Goal: Task Accomplishment & Management: Manage account settings

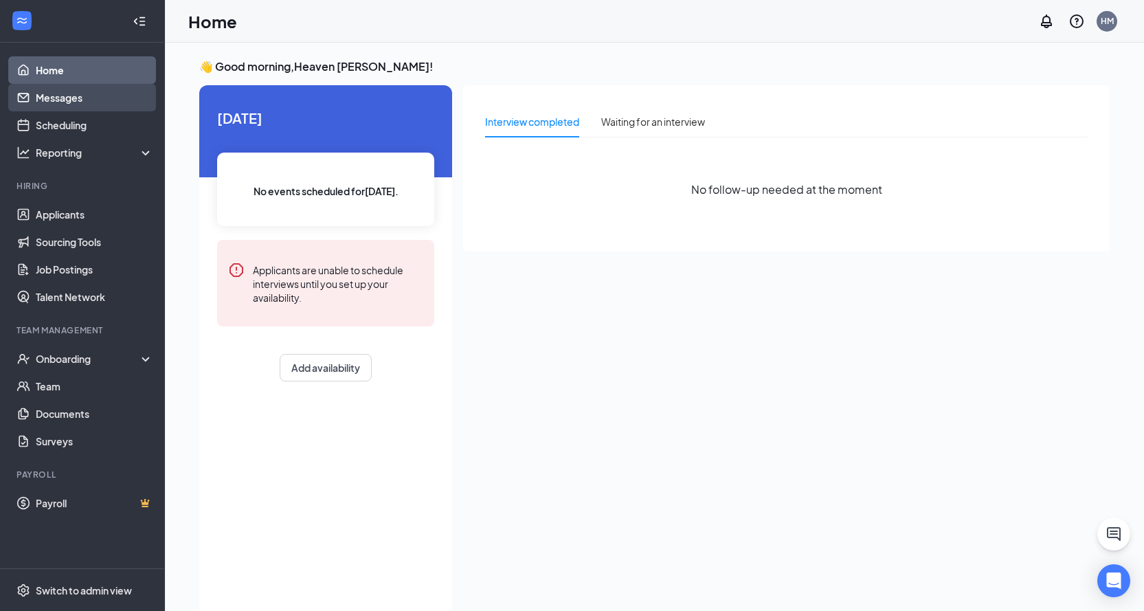
click at [66, 98] on link "Messages" at bounding box center [94, 97] width 117 height 27
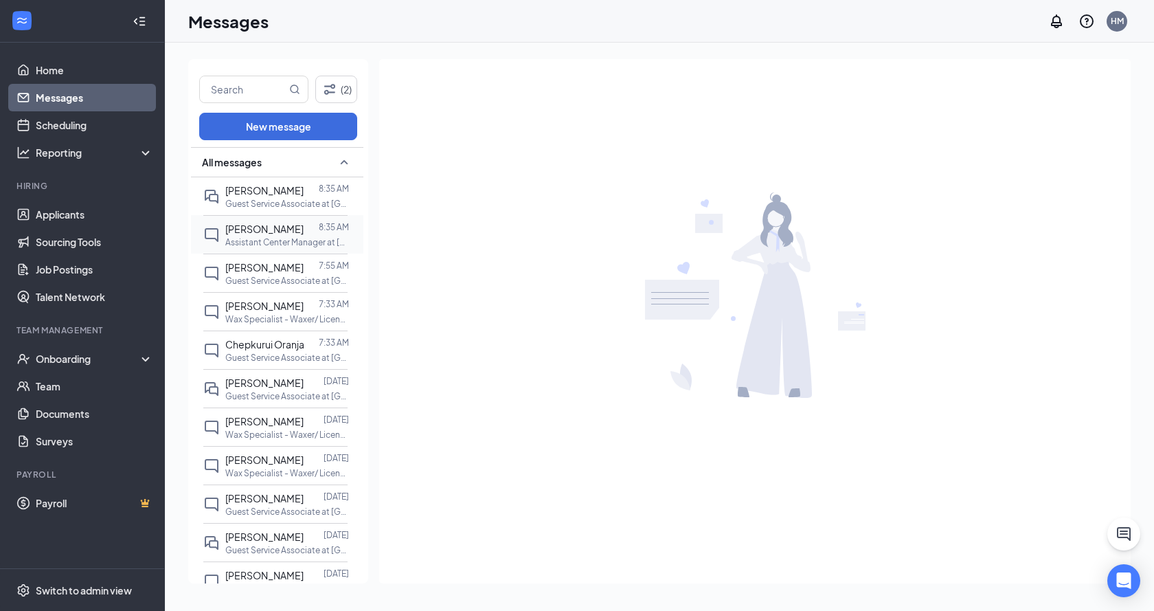
click at [258, 234] on span "[PERSON_NAME]" at bounding box center [264, 229] width 78 height 12
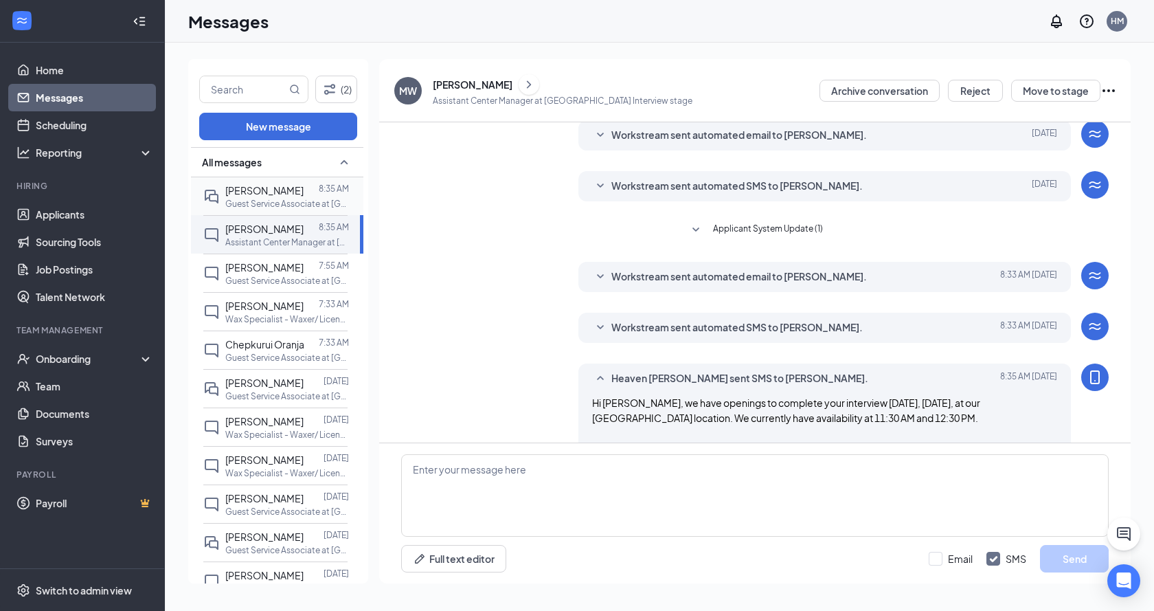
scroll to position [348, 0]
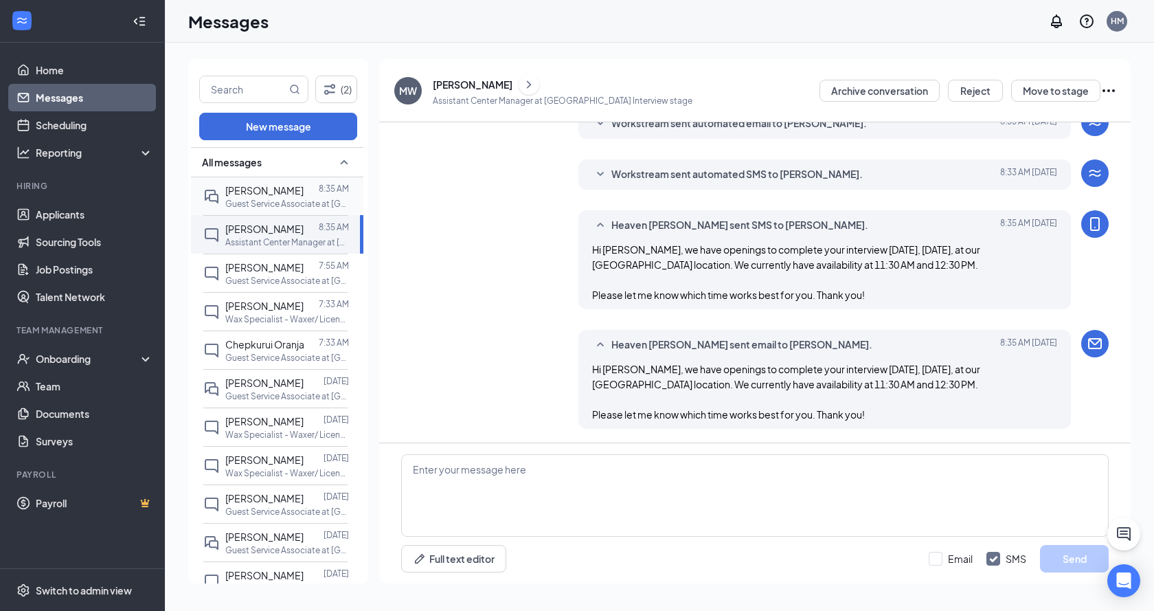
click at [274, 192] on span "[PERSON_NAME]" at bounding box center [264, 190] width 78 height 12
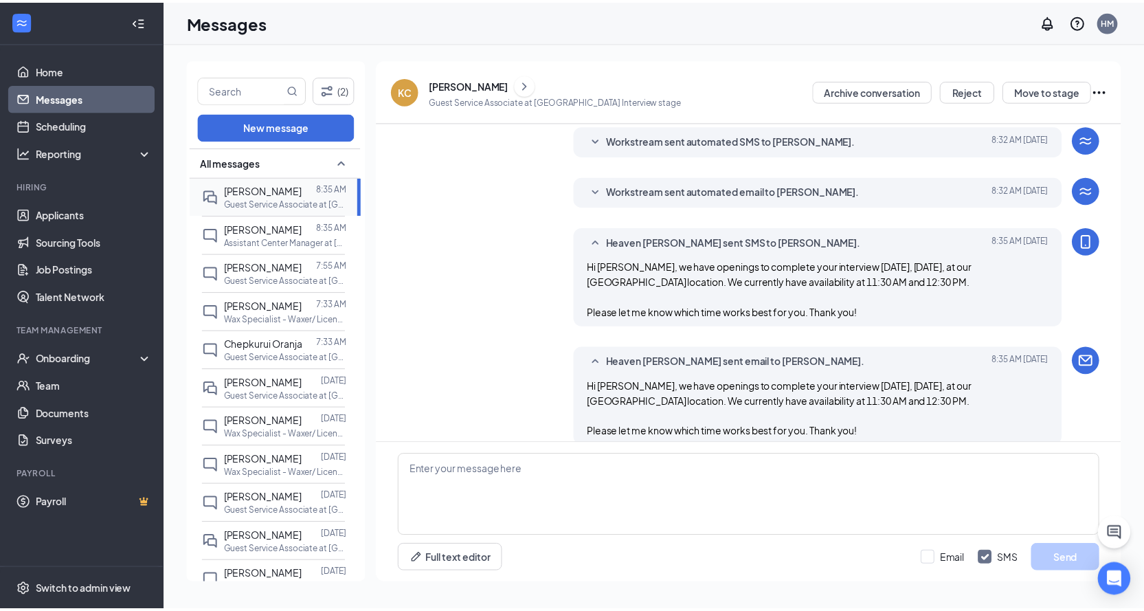
scroll to position [382, 0]
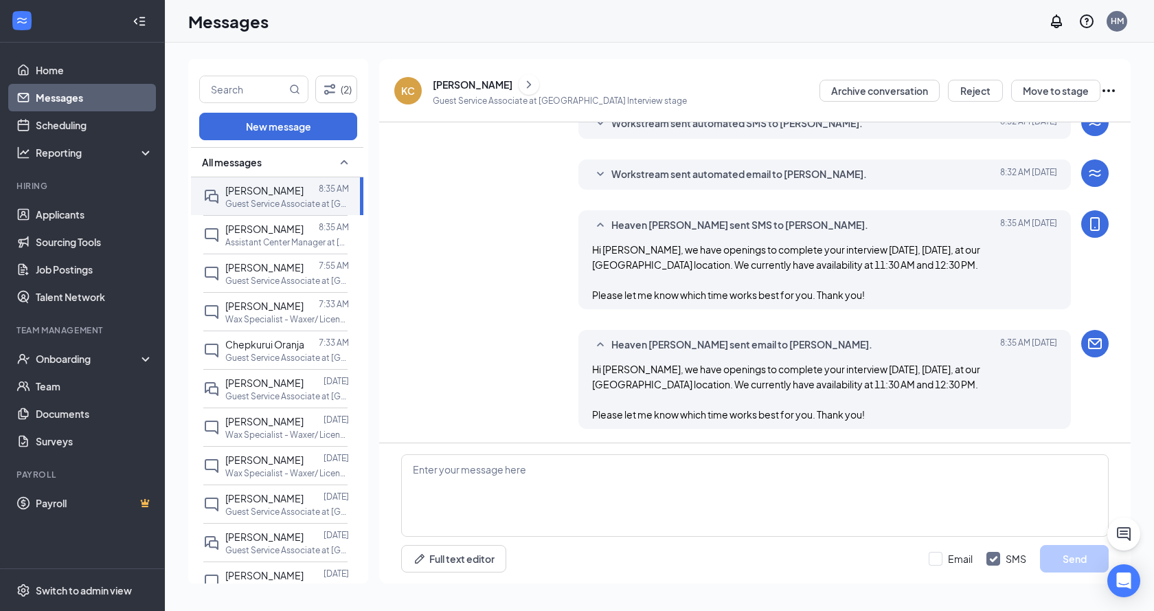
click at [730, 381] on span "Hi [PERSON_NAME], we have openings to complete your interview [DATE], [DATE], a…" at bounding box center [786, 392] width 388 height 58
click at [79, 217] on link "Applicants" at bounding box center [94, 214] width 117 height 27
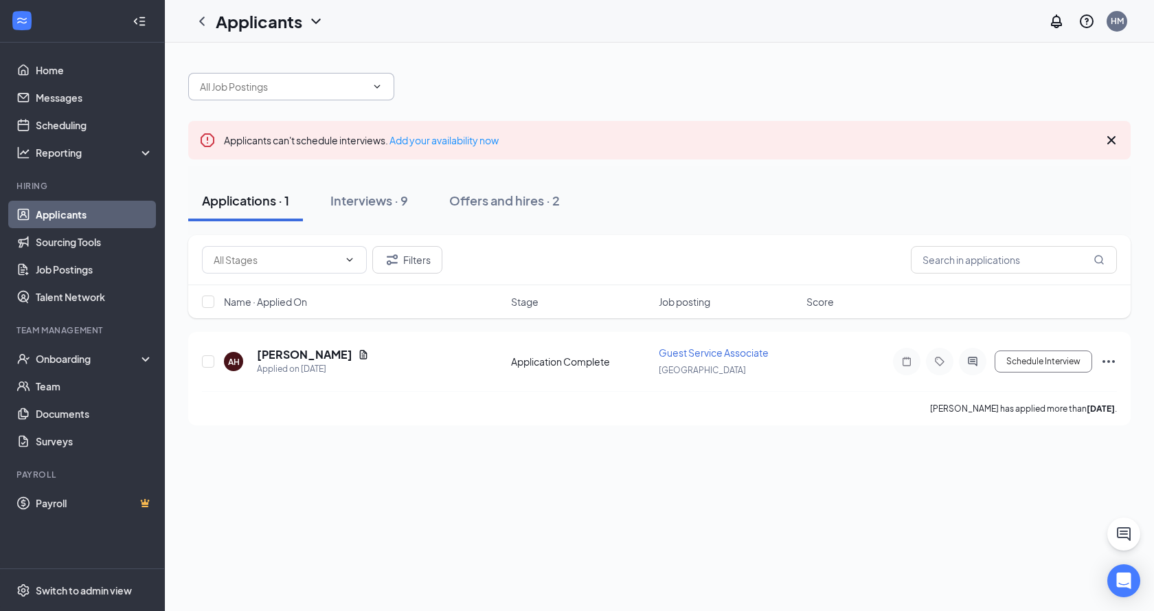
click at [266, 88] on input "text" at bounding box center [283, 86] width 166 height 15
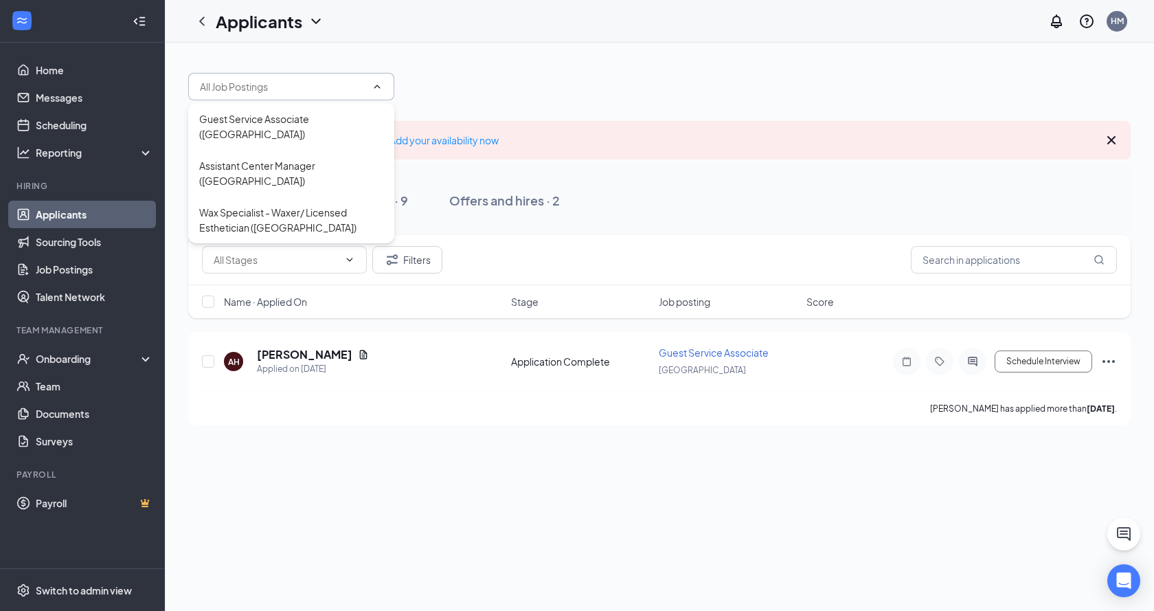
click at [262, 89] on input "text" at bounding box center [283, 86] width 166 height 15
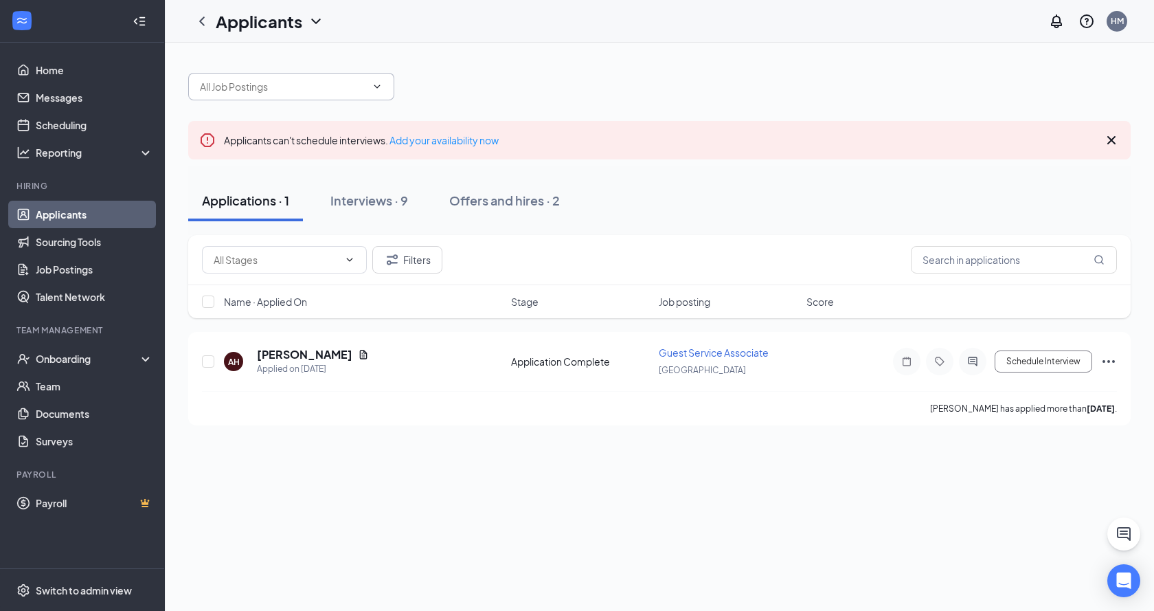
click at [264, 84] on input "text" at bounding box center [283, 86] width 166 height 15
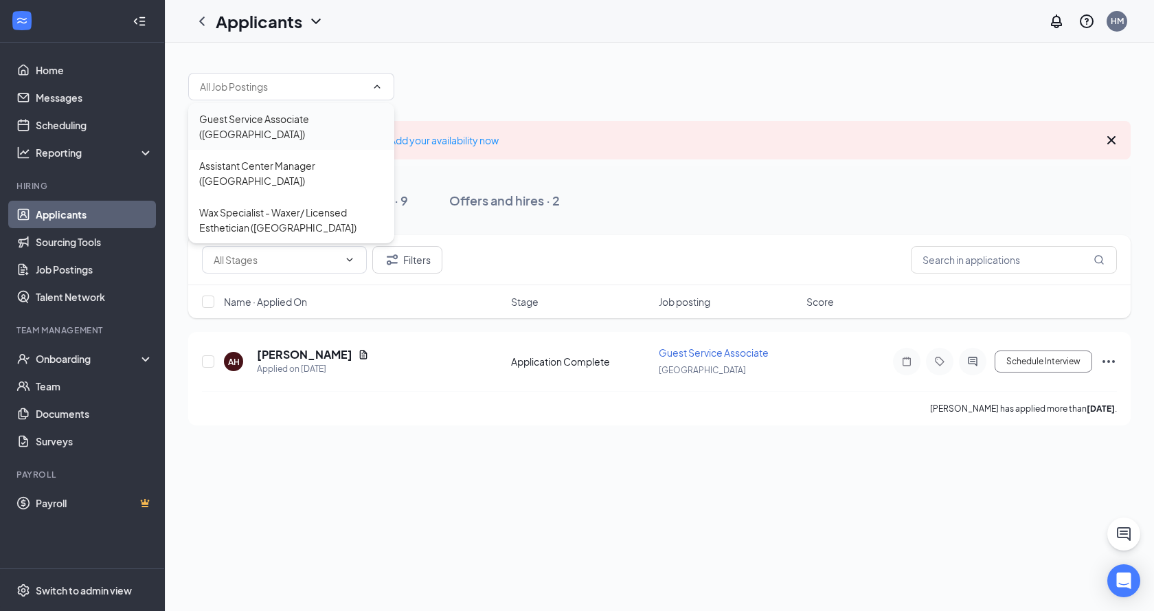
click at [256, 121] on div "Guest Service Associate ([GEOGRAPHIC_DATA])" at bounding box center [291, 126] width 184 height 30
type input "Guest Service Associate ([GEOGRAPHIC_DATA])"
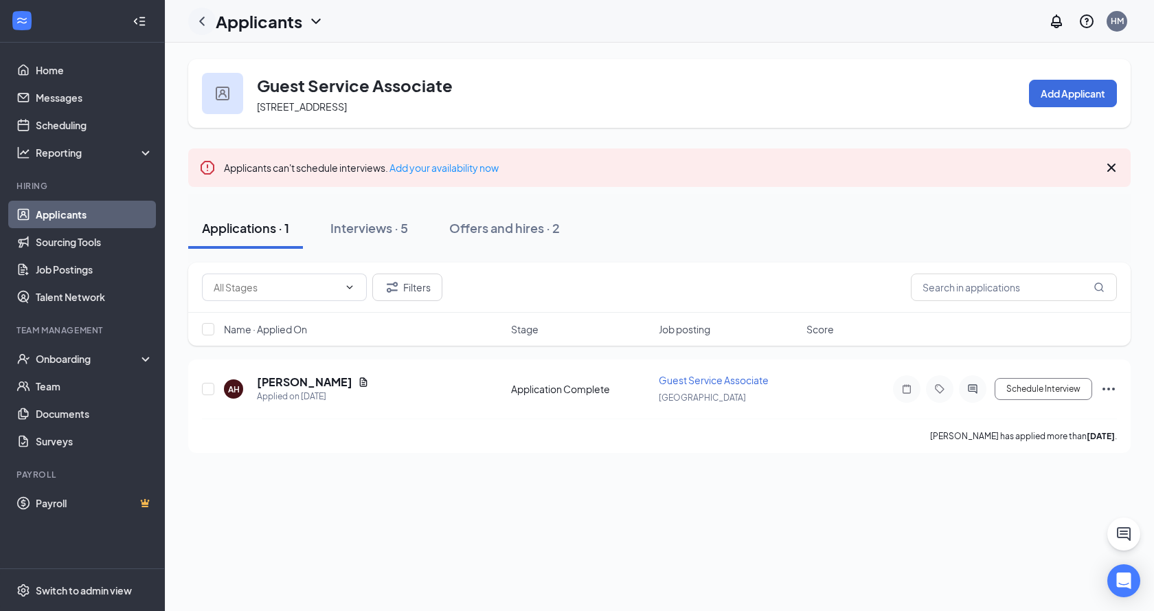
click at [205, 21] on icon "ChevronLeft" at bounding box center [202, 21] width 16 height 16
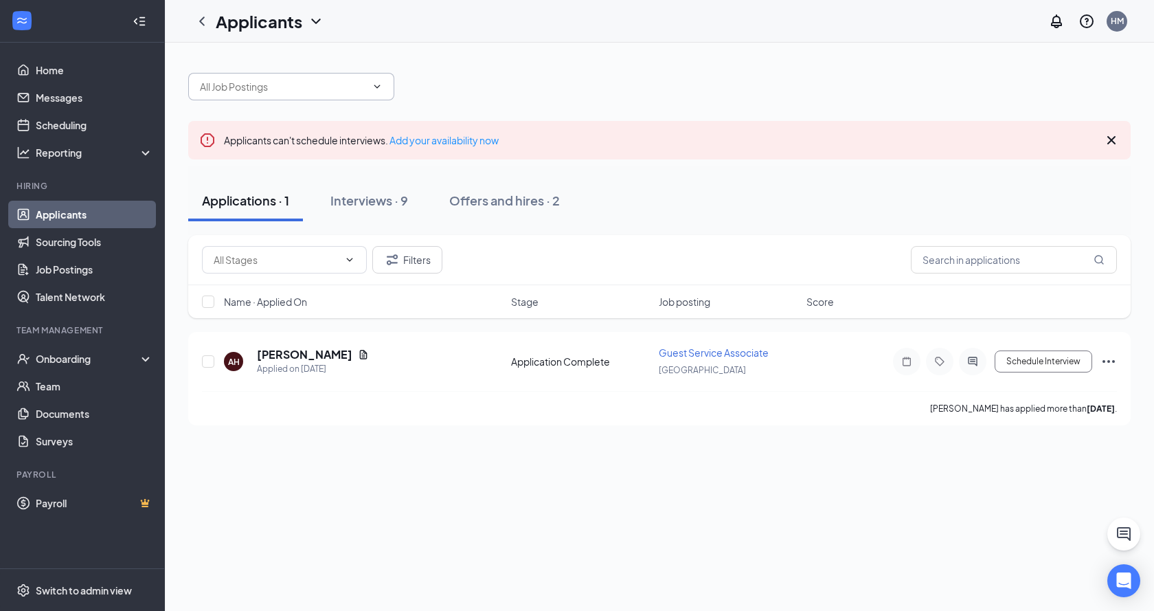
click at [269, 82] on input "text" at bounding box center [283, 86] width 166 height 15
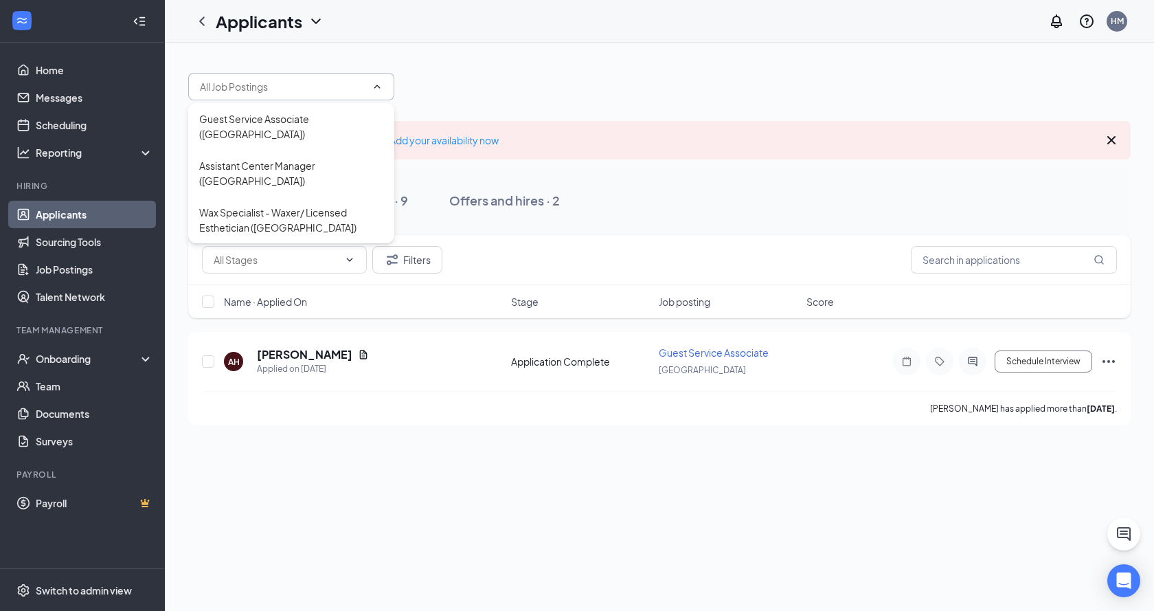
click at [553, 62] on div at bounding box center [659, 79] width 942 height 41
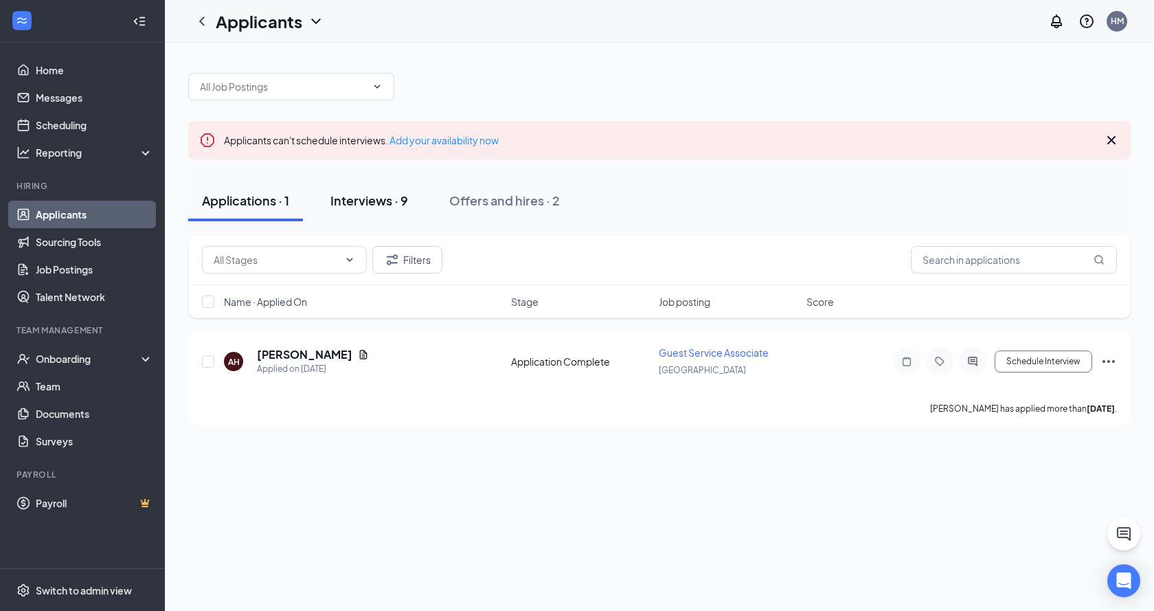
click at [393, 206] on div "Interviews · 9" at bounding box center [369, 200] width 78 height 17
